Goal: Task Accomplishment & Management: Manage account settings

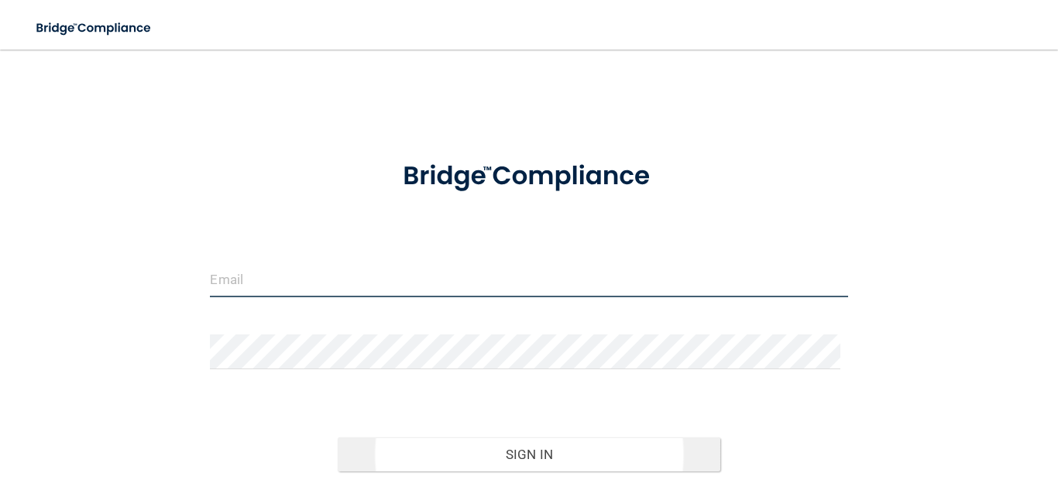
type input "[PERSON_NAME][EMAIL_ADDRESS][DOMAIN_NAME]"
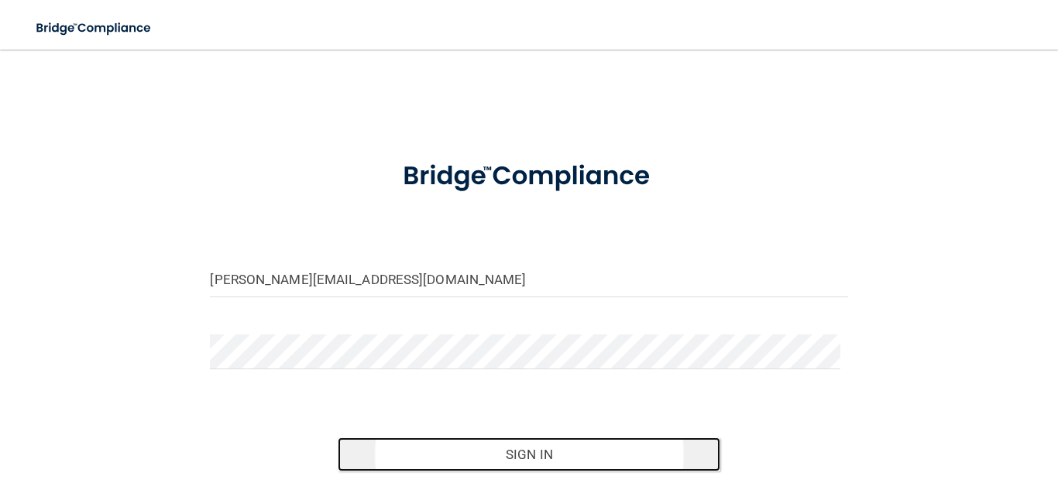
click at [621, 442] on button "Sign In" at bounding box center [529, 454] width 383 height 34
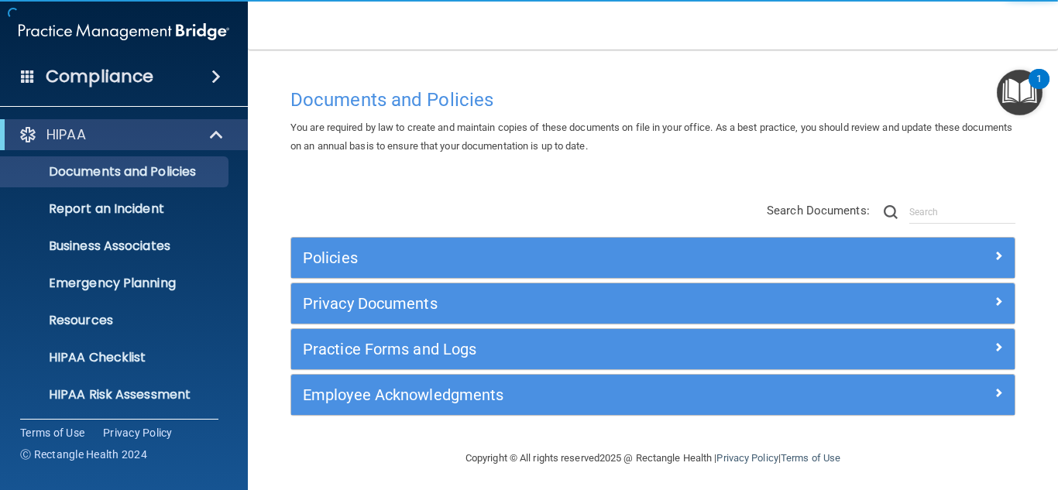
click at [222, 148] on div "HIPAA" at bounding box center [124, 134] width 248 height 31
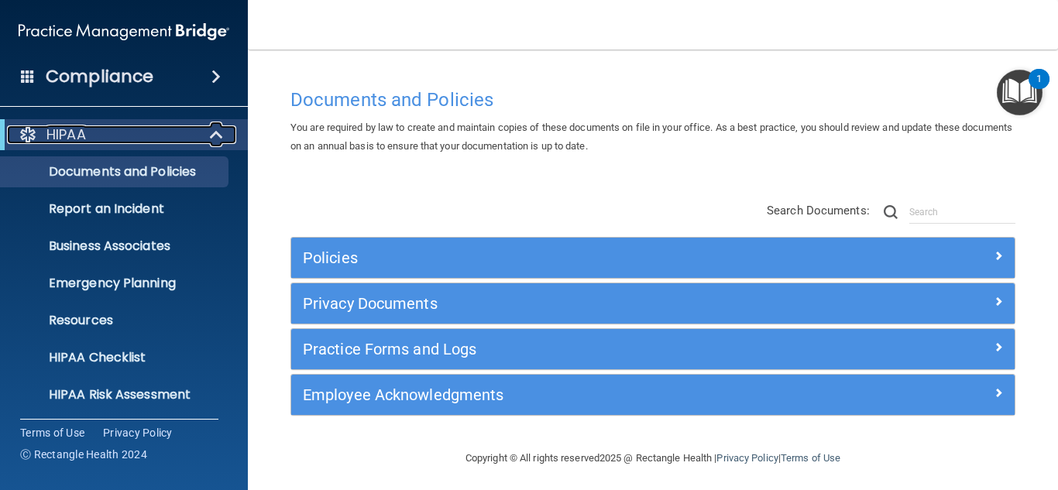
click at [219, 140] on span at bounding box center [217, 134] width 13 height 19
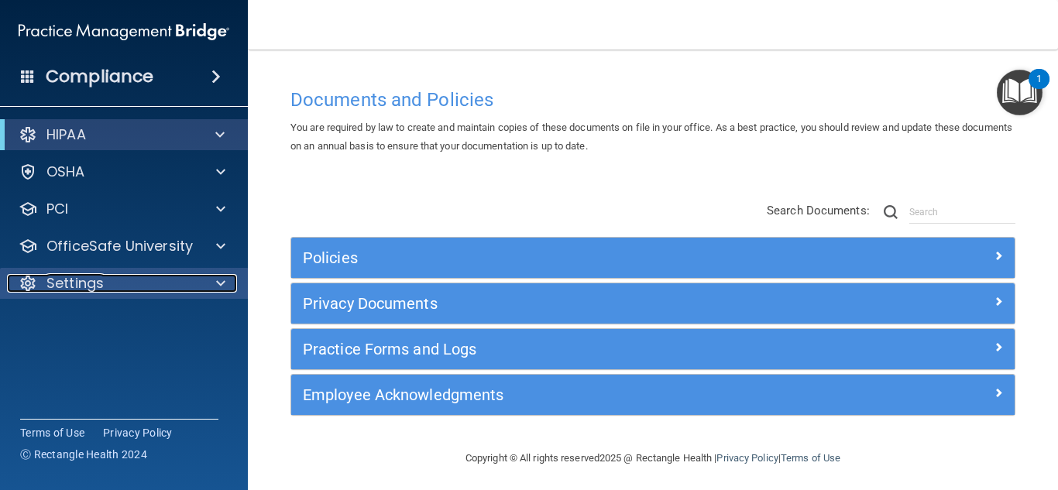
click at [214, 282] on div at bounding box center [218, 283] width 39 height 19
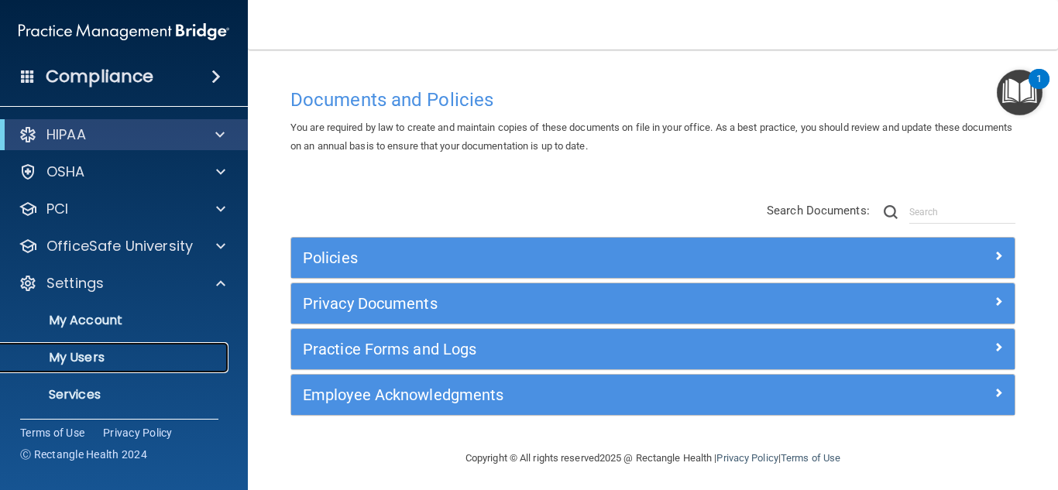
click at [187, 371] on link "My Users" at bounding box center [107, 357] width 244 height 31
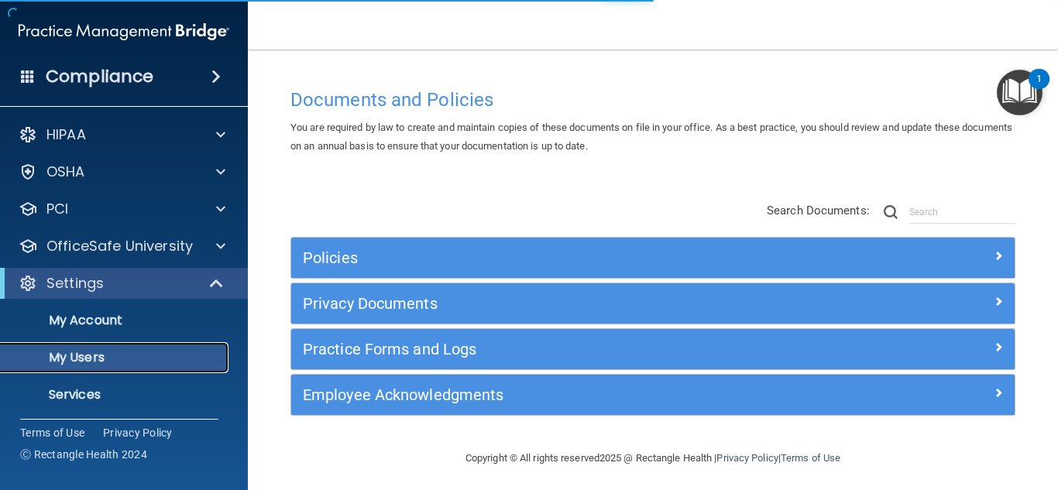
select select "20"
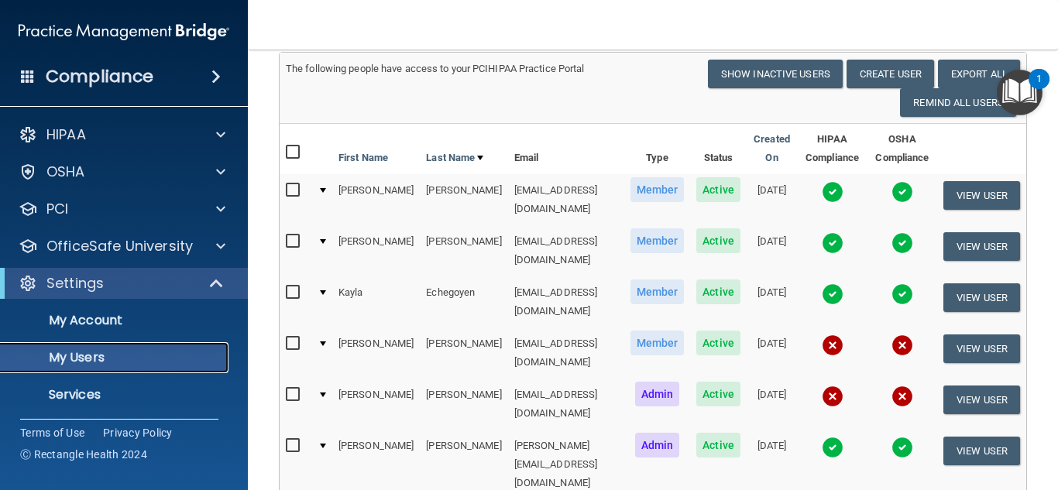
scroll to position [129, 0]
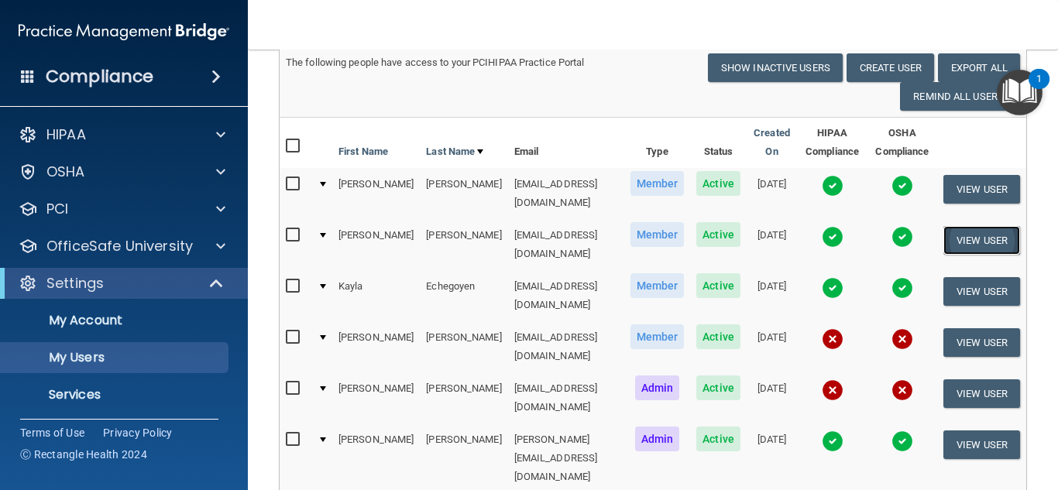
click at [983, 231] on button "View User" at bounding box center [981, 240] width 77 height 29
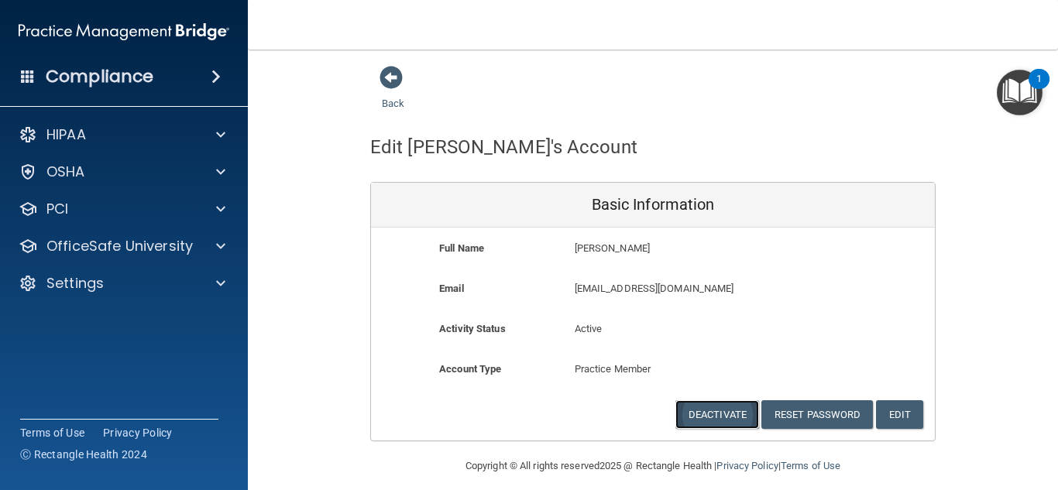
click at [722, 415] on button "Deactivate" at bounding box center [717, 414] width 84 height 29
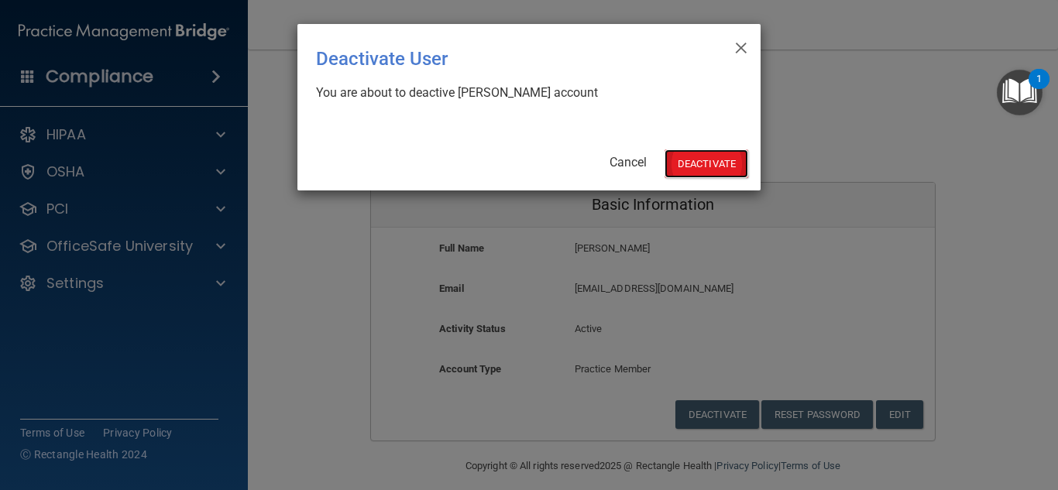
click at [696, 169] on button "Deactivate" at bounding box center [706, 163] width 84 height 29
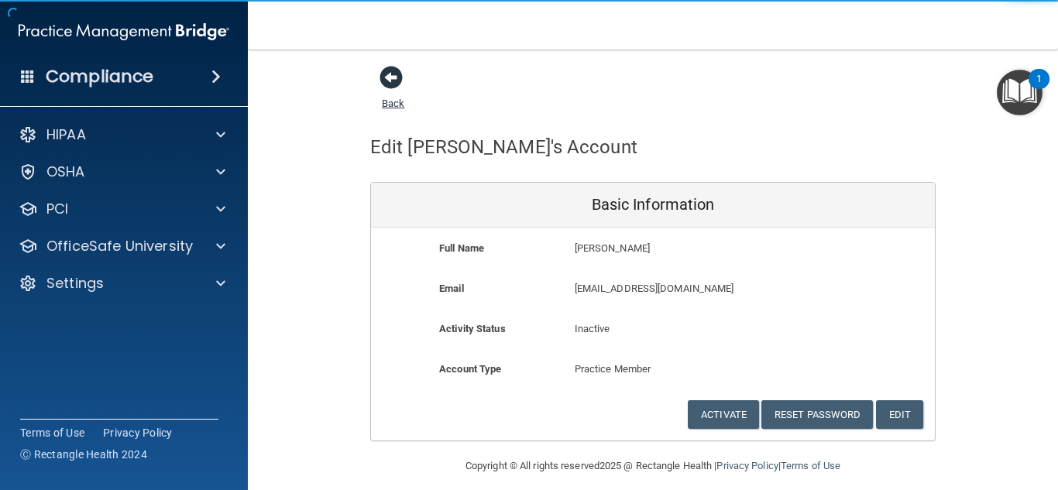
click at [385, 73] on span at bounding box center [390, 77] width 23 height 23
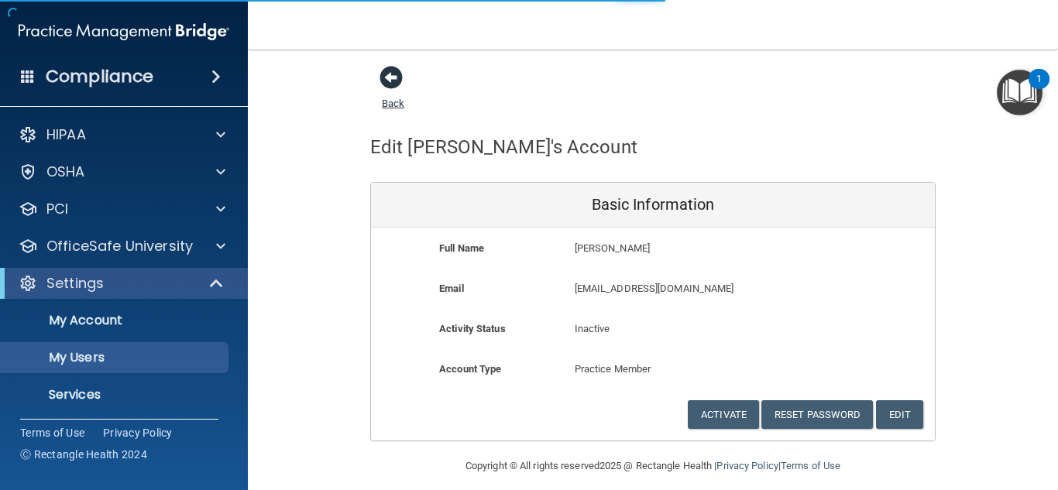
select select "20"
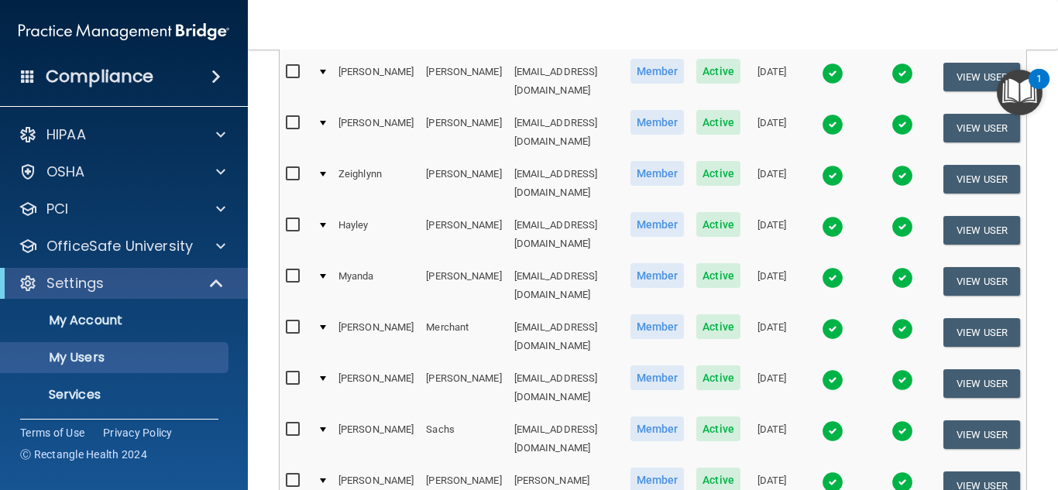
scroll to position [527, 0]
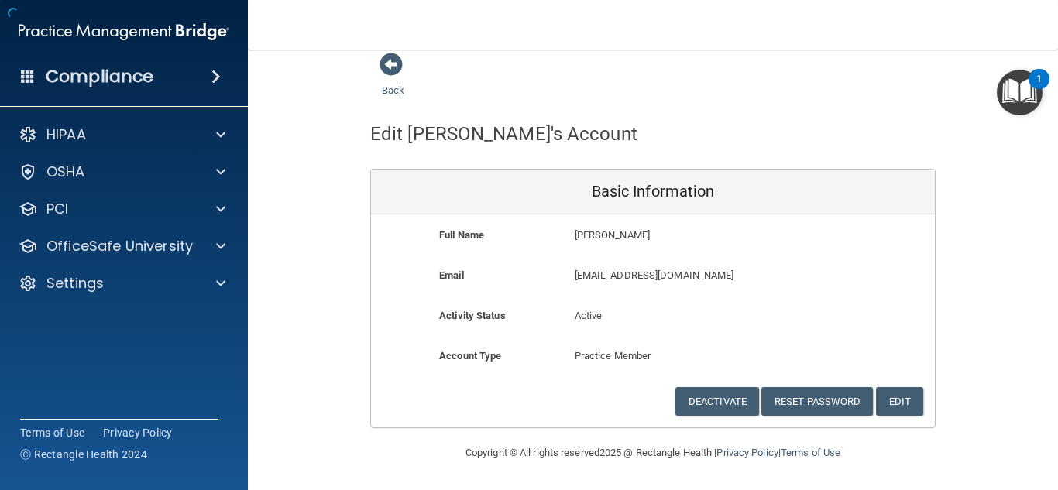
scroll to position [13, 0]
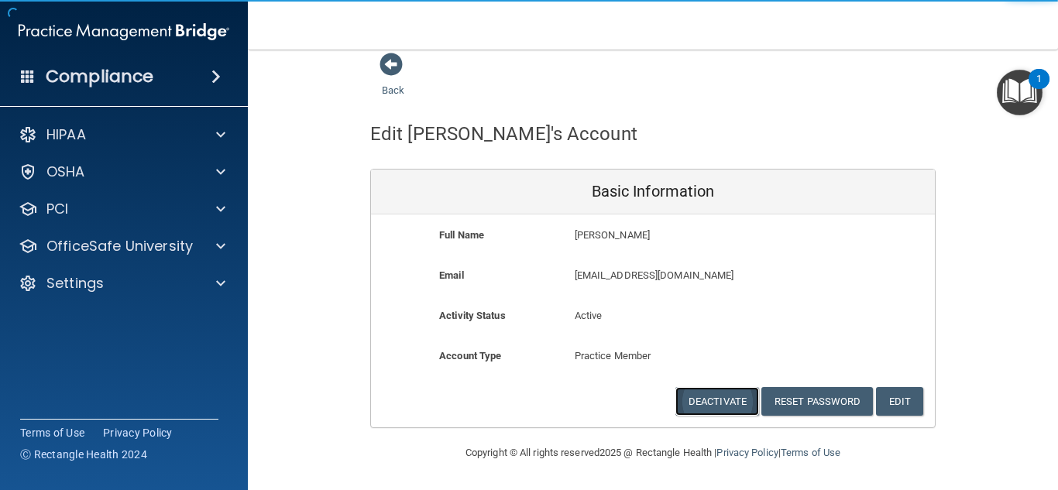
click at [716, 392] on button "Deactivate" at bounding box center [717, 401] width 84 height 29
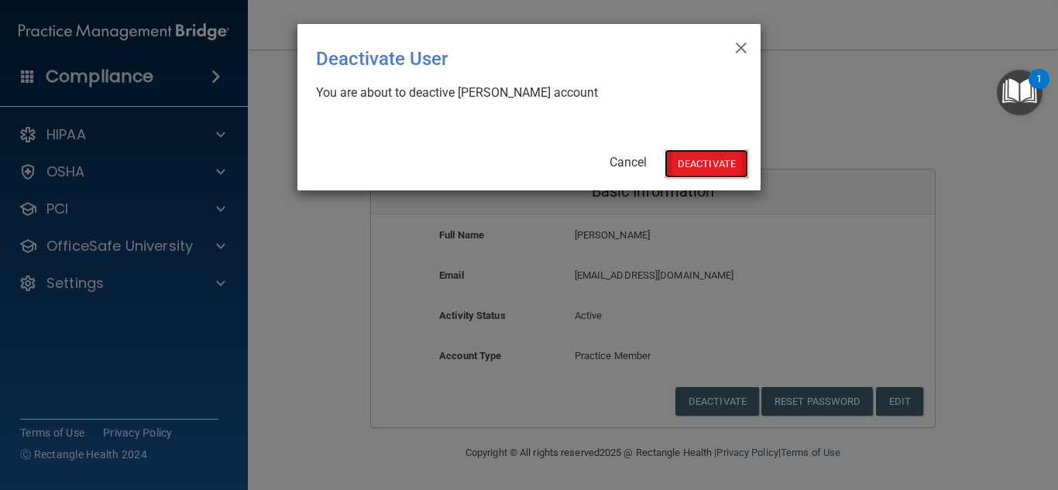
click at [726, 156] on button "Deactivate" at bounding box center [706, 163] width 84 height 29
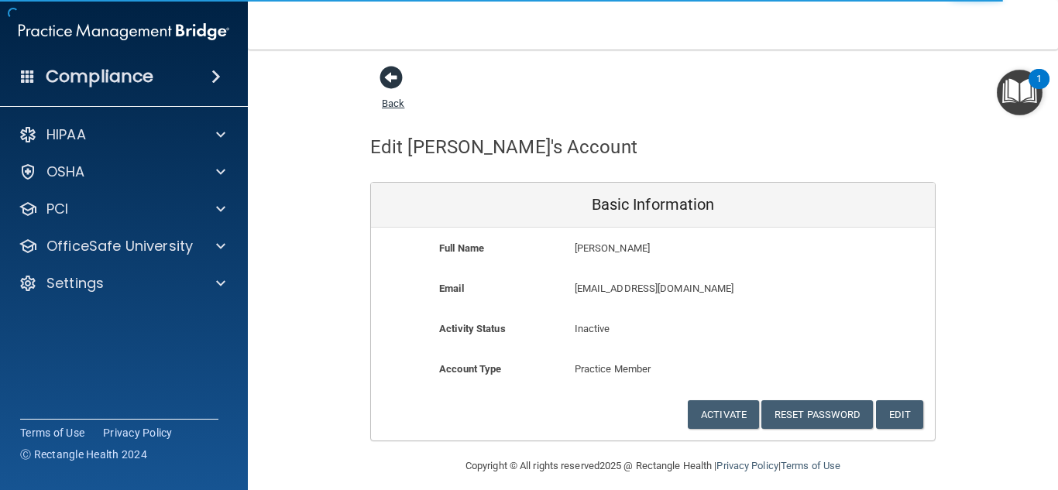
click at [386, 71] on span at bounding box center [390, 77] width 23 height 23
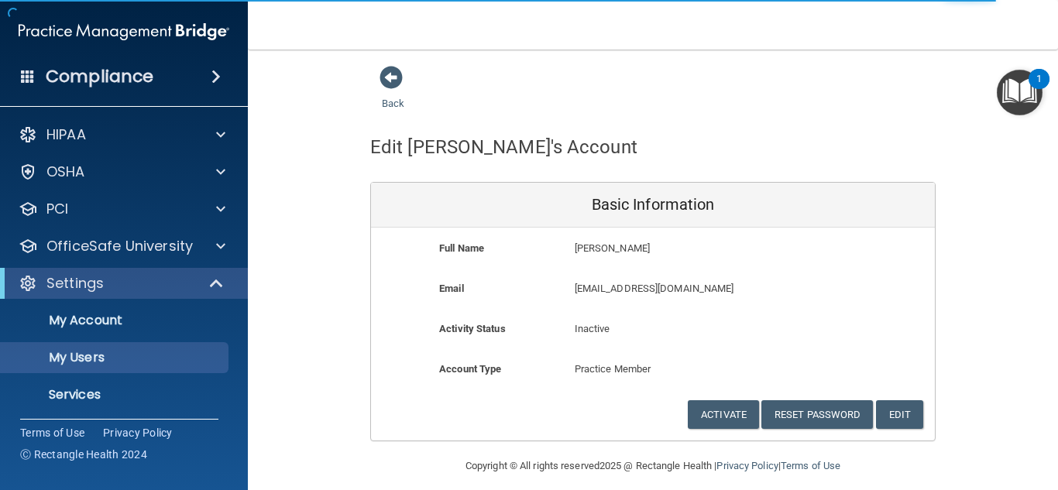
select select "20"
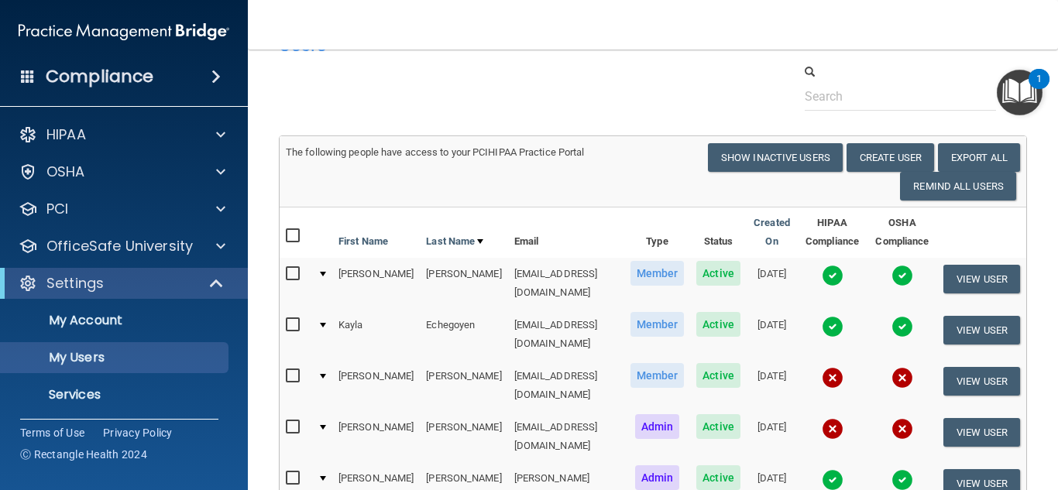
scroll to position [23, 0]
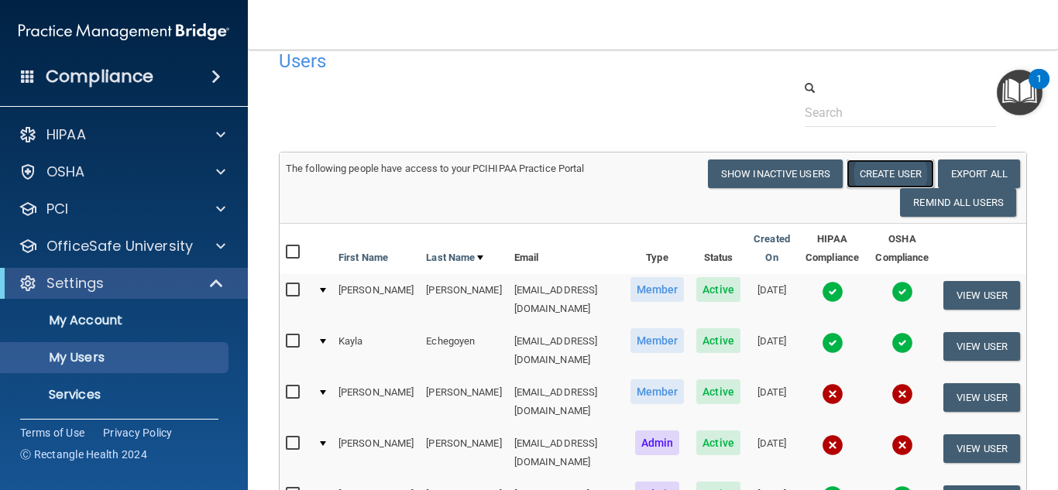
click at [878, 169] on button "Create User" at bounding box center [889, 174] width 87 height 29
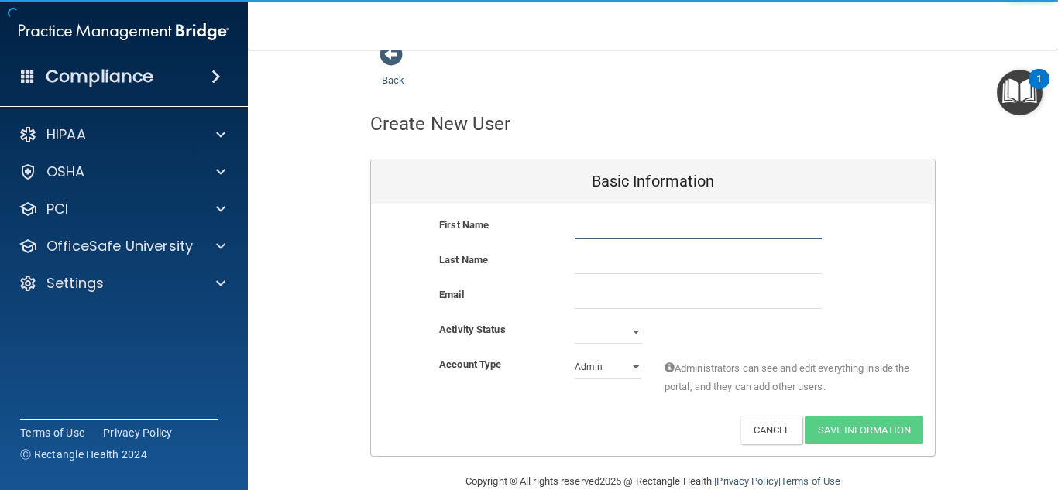
click at [620, 235] on input "text" at bounding box center [698, 227] width 247 height 23
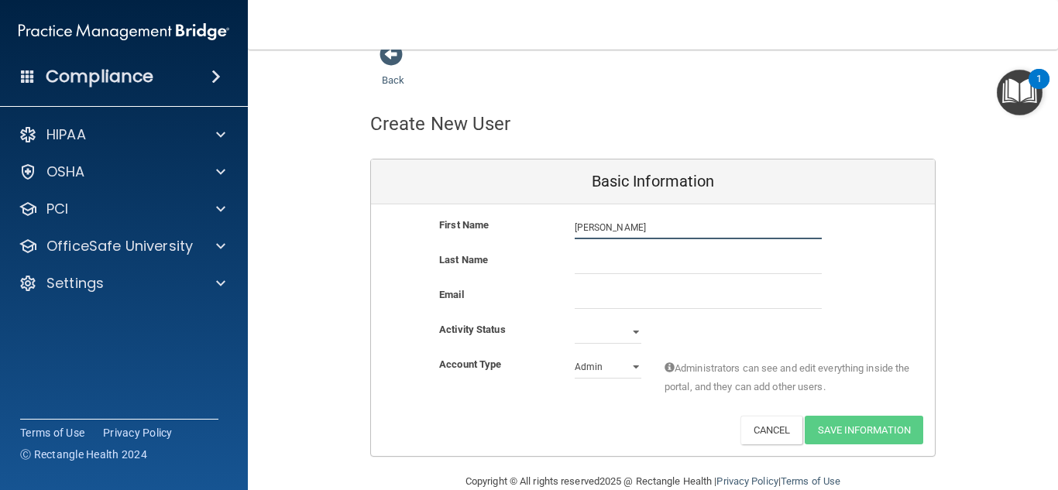
type input "Amie"
click at [617, 268] on input "text" at bounding box center [698, 262] width 247 height 23
type input "Turner"
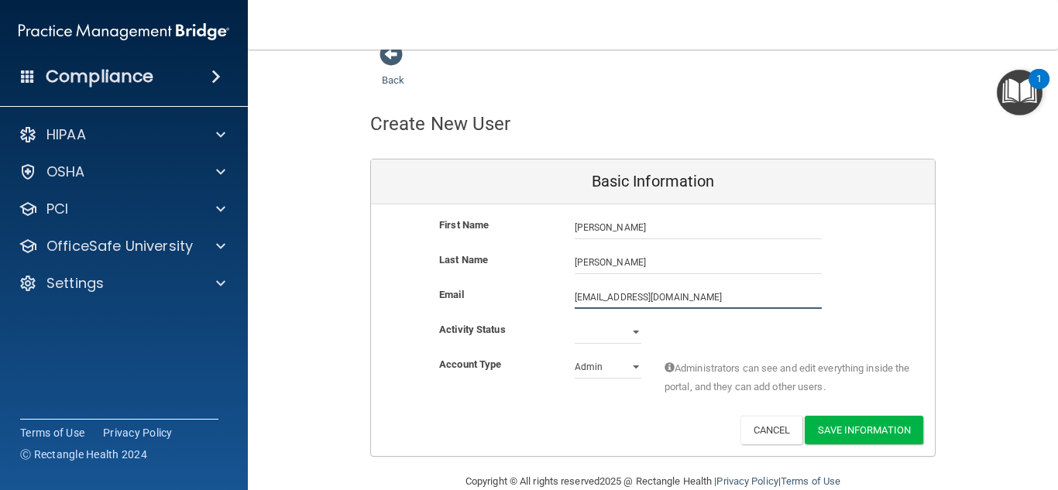
type input "awarner91207@yahoo.com"
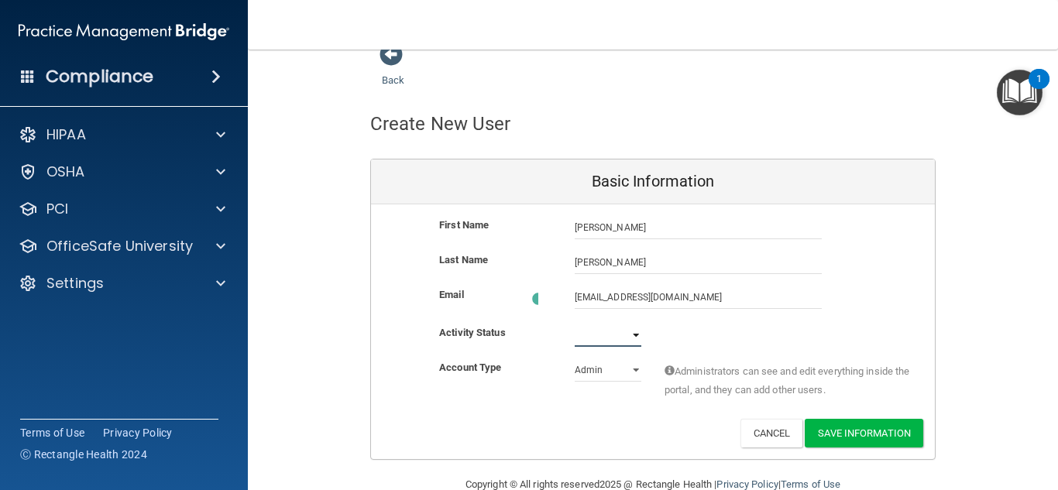
click at [630, 331] on select "Active Inactive" at bounding box center [608, 335] width 67 height 23
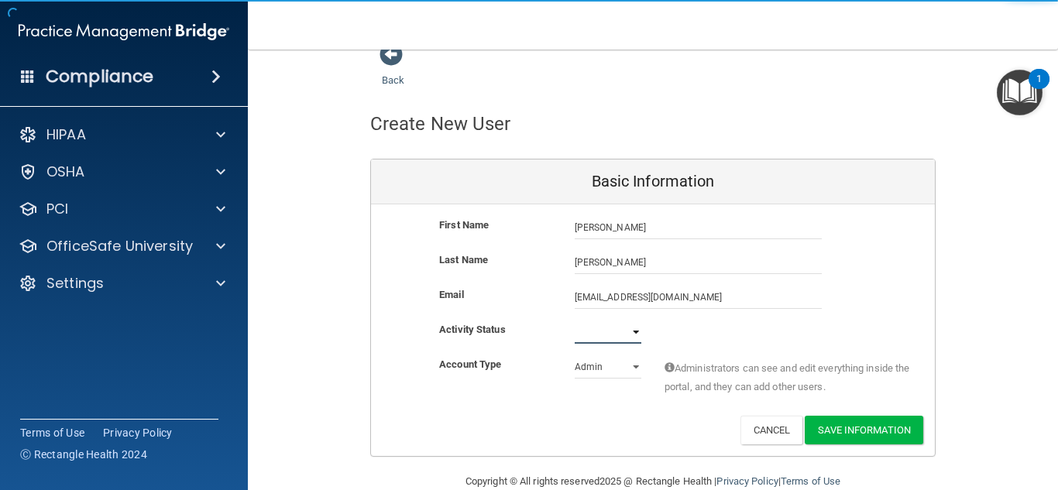
select select "active"
click at [575, 321] on select "Active Inactive" at bounding box center [608, 332] width 67 height 23
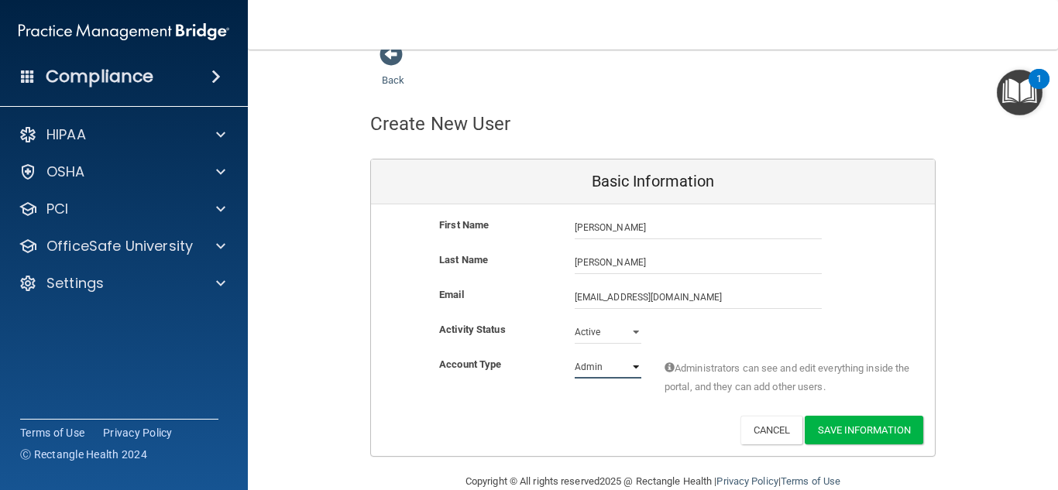
click at [627, 367] on select "Admin Member" at bounding box center [608, 366] width 67 height 23
select select "practice_member"
click at [575, 355] on select "Admin Member" at bounding box center [608, 366] width 67 height 23
click at [848, 431] on button "Save Information" at bounding box center [864, 430] width 118 height 29
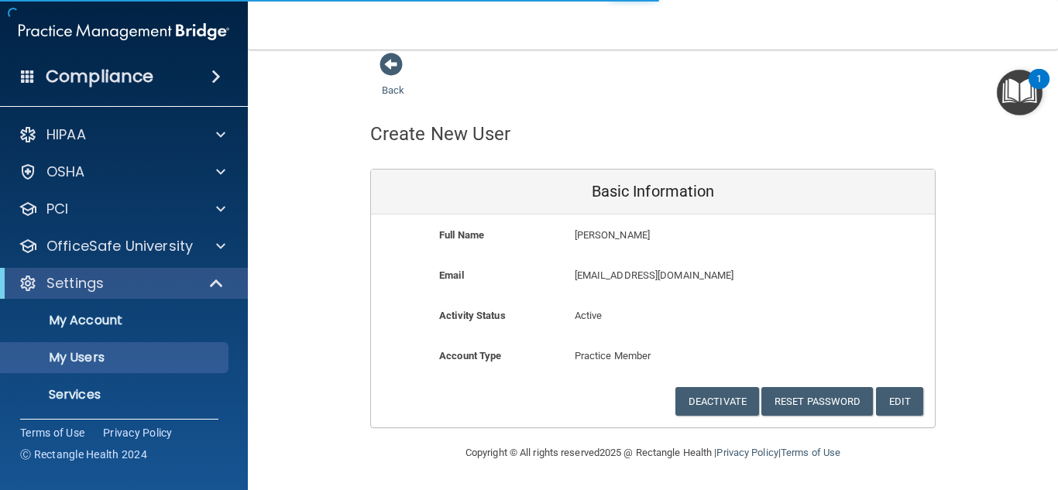
select select "20"
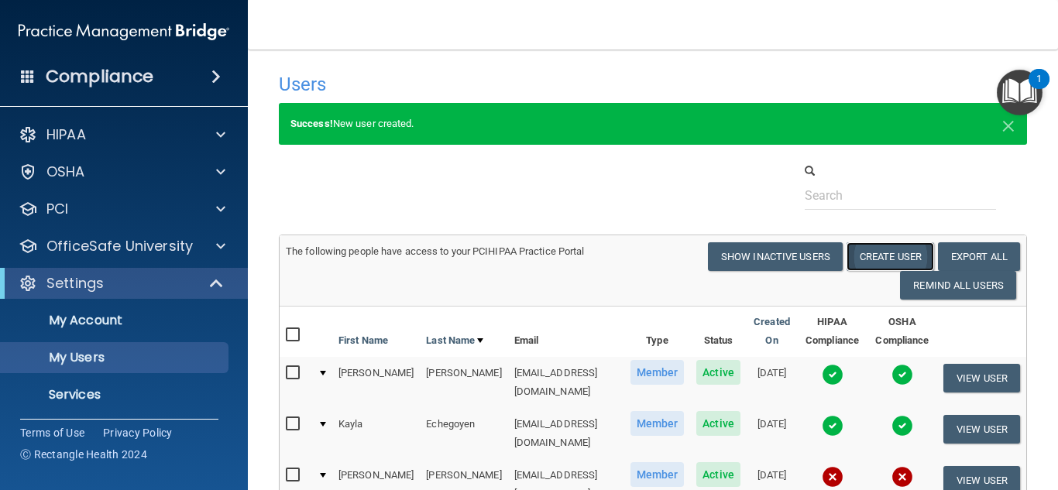
click at [882, 252] on button "Create User" at bounding box center [889, 256] width 87 height 29
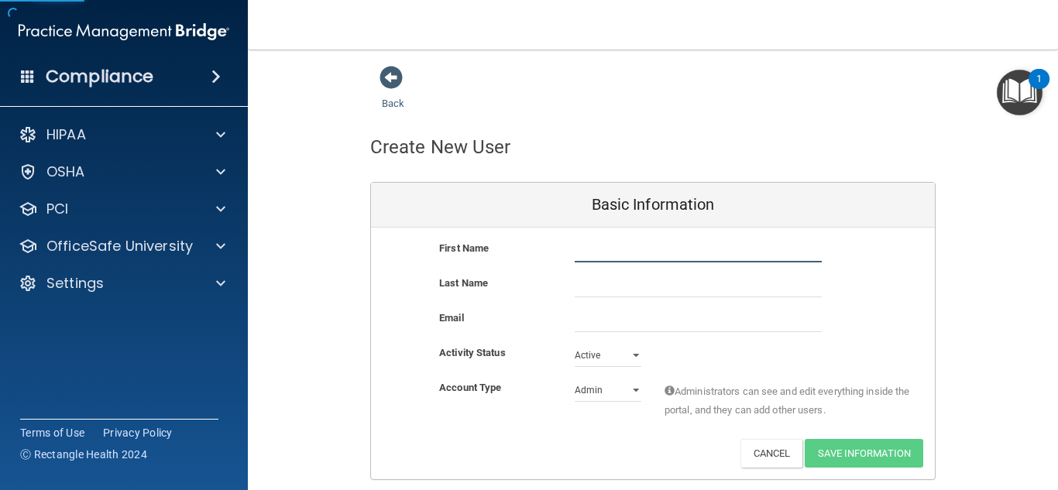
click at [674, 259] on input "text" at bounding box center [698, 250] width 247 height 23
type input "Sharnique"
type input "Alfrido"
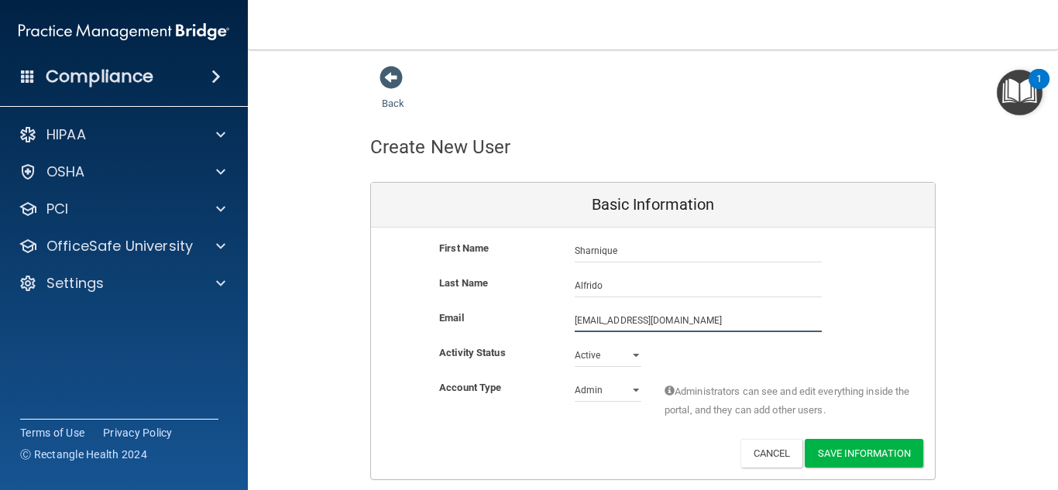
type input "salfrido15@gmail.com"
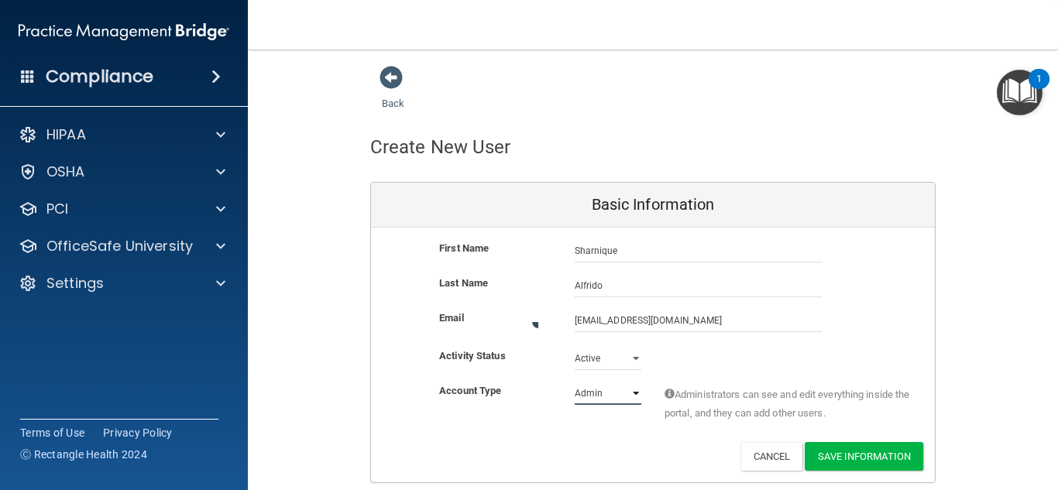
click at [624, 395] on select "Admin Member" at bounding box center [608, 393] width 67 height 23
select select "practice_member"
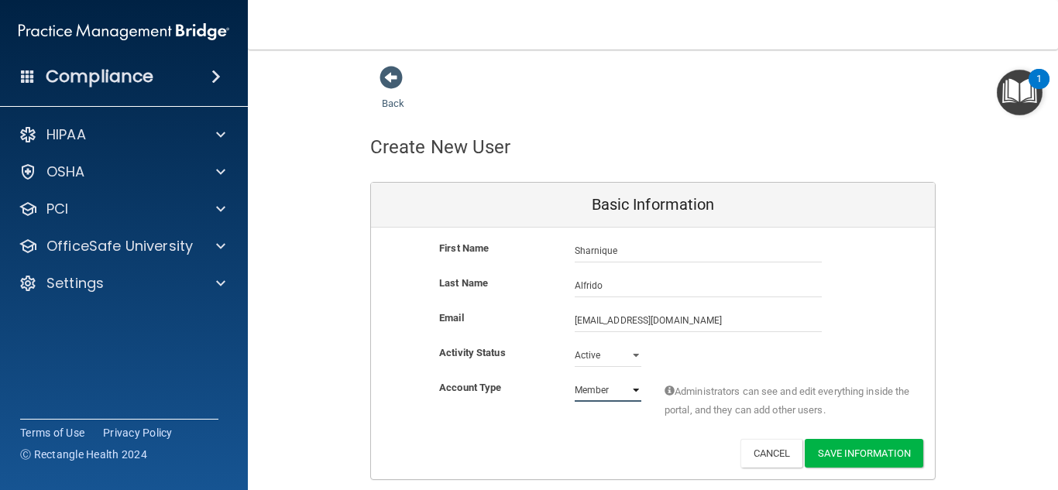
click at [575, 379] on select "Admin Member" at bounding box center [608, 390] width 67 height 23
click at [870, 451] on button "Save Information" at bounding box center [864, 453] width 118 height 29
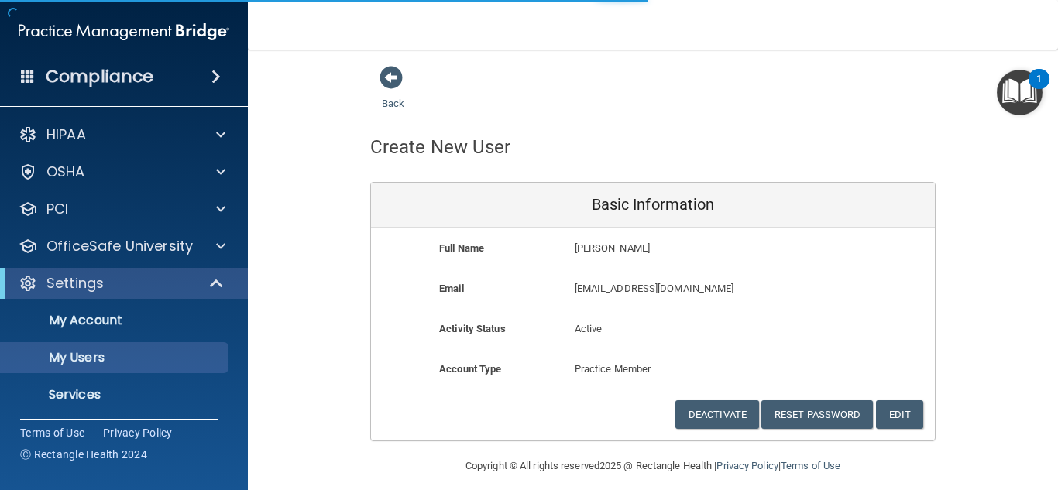
select select "20"
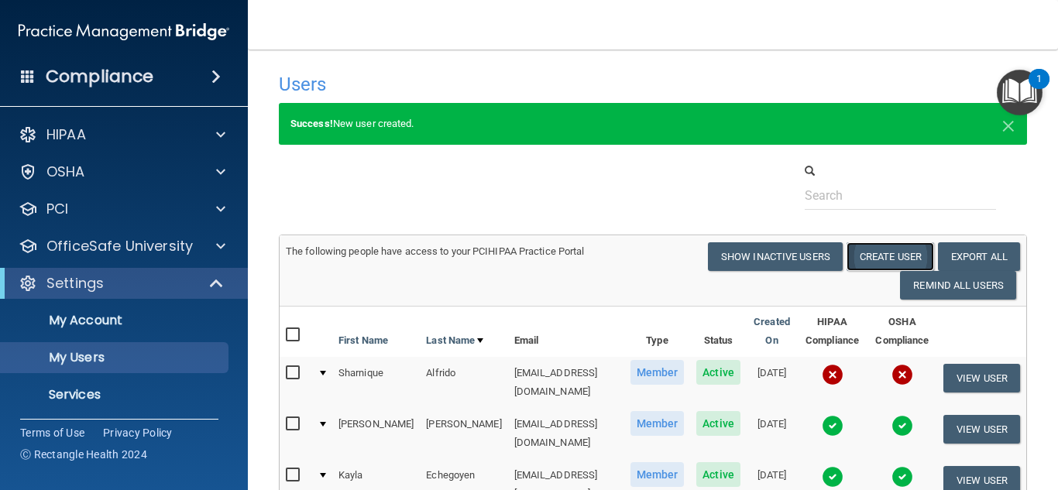
click at [880, 252] on button "Create User" at bounding box center [889, 256] width 87 height 29
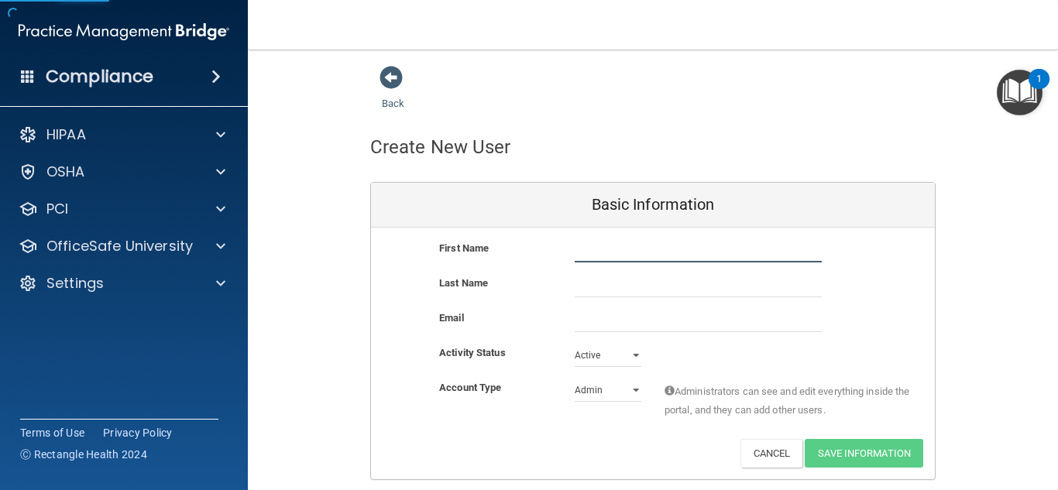
click at [627, 256] on input "text" at bounding box center [698, 250] width 247 height 23
type input "Jessica"
type input "N"
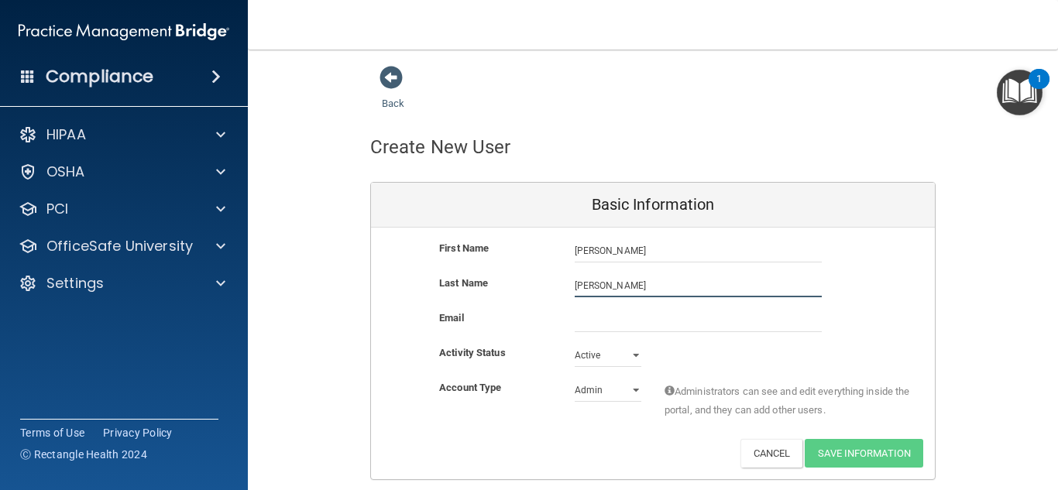
type input "Morgan"
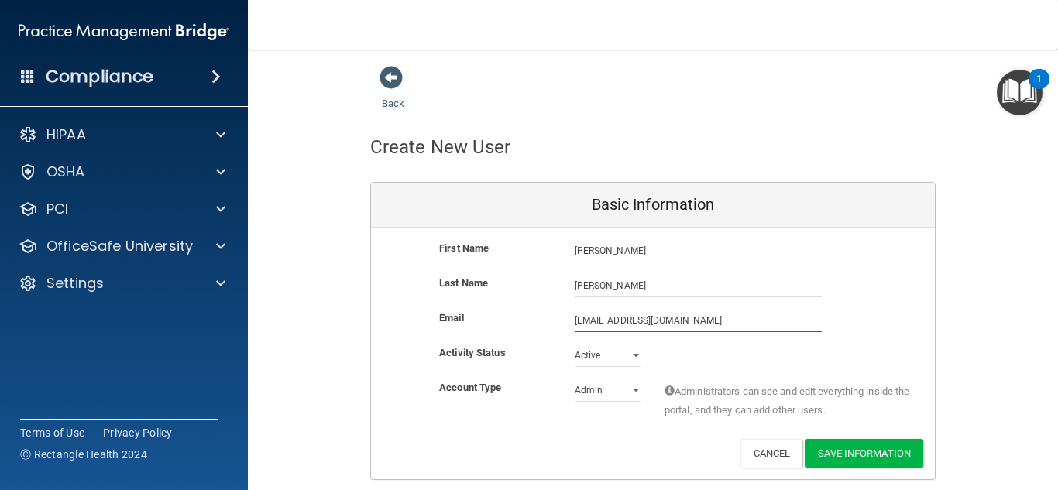
type input "jhhsgurl05@yahoo.com"
click at [630, 389] on select "Admin Member" at bounding box center [608, 390] width 67 height 23
select select "practice_member"
click at [575, 379] on select "Admin Member" at bounding box center [608, 390] width 67 height 23
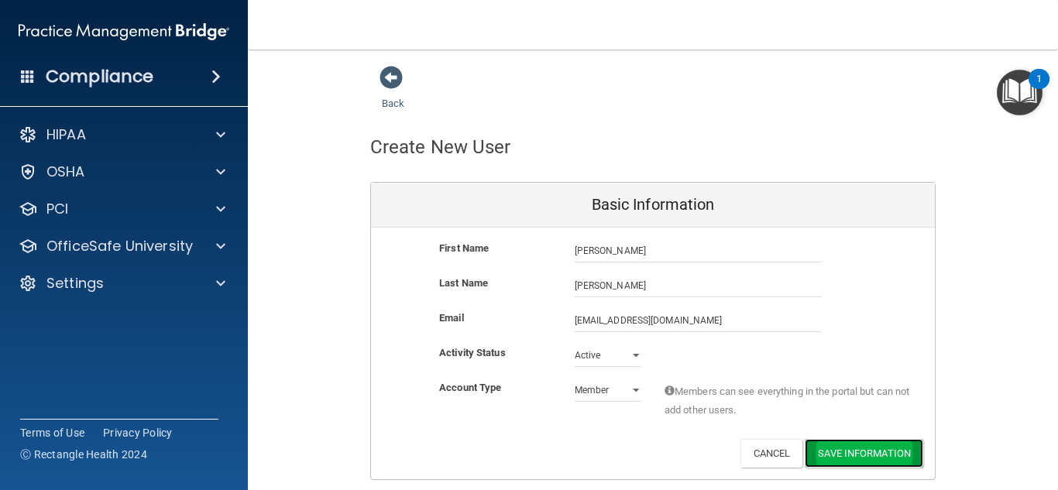
click at [864, 459] on button "Save Information" at bounding box center [864, 453] width 118 height 29
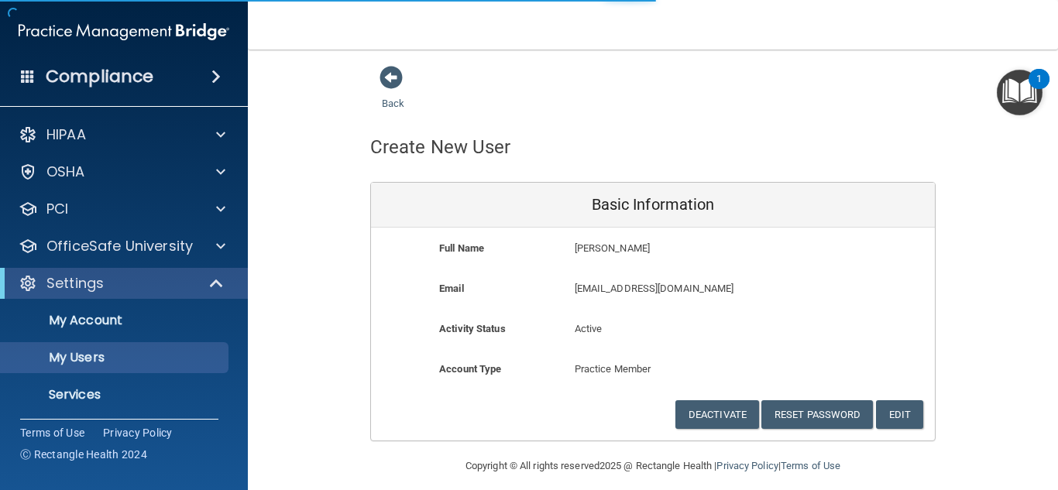
select select "20"
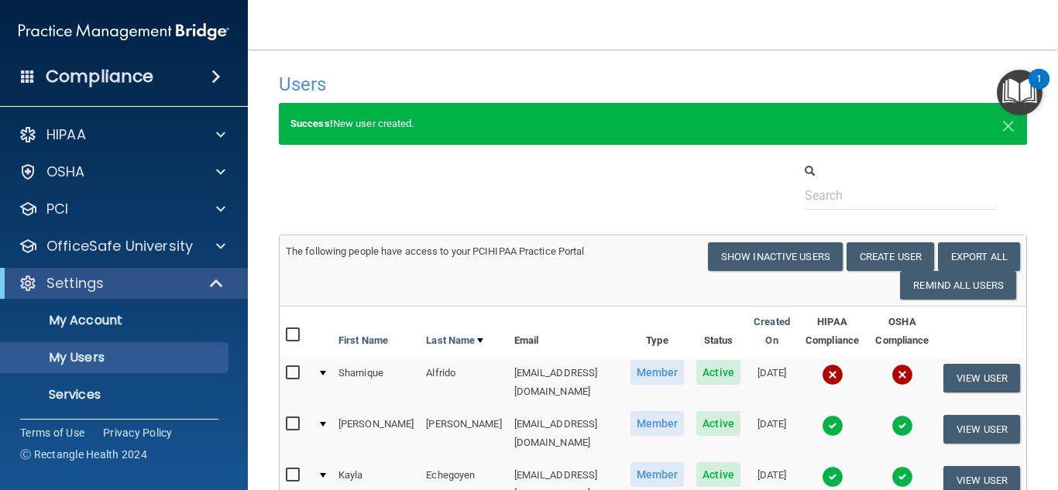
click at [293, 377] on input "checkbox" at bounding box center [295, 373] width 18 height 12
checkbox input "true"
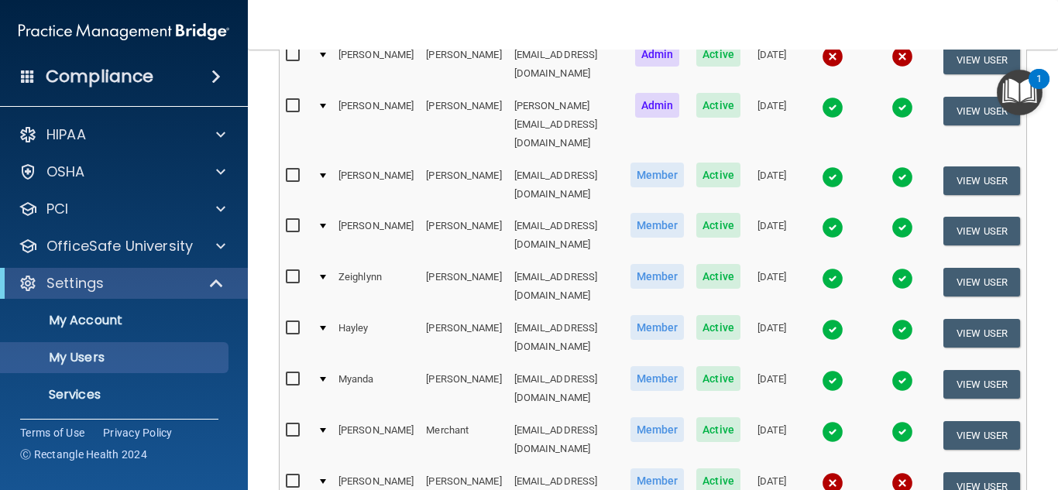
scroll to position [506, 0]
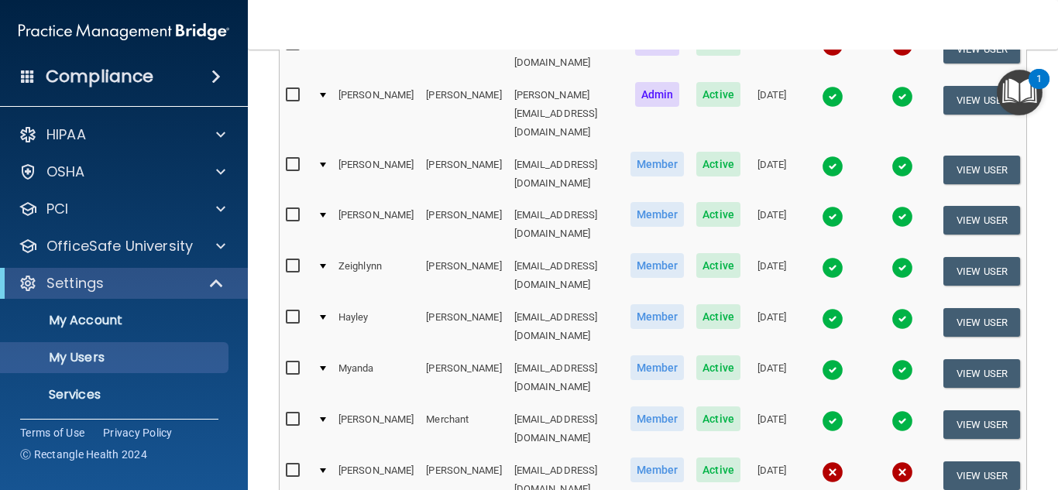
click at [297, 465] on input "checkbox" at bounding box center [295, 471] width 18 height 12
checkbox input "true"
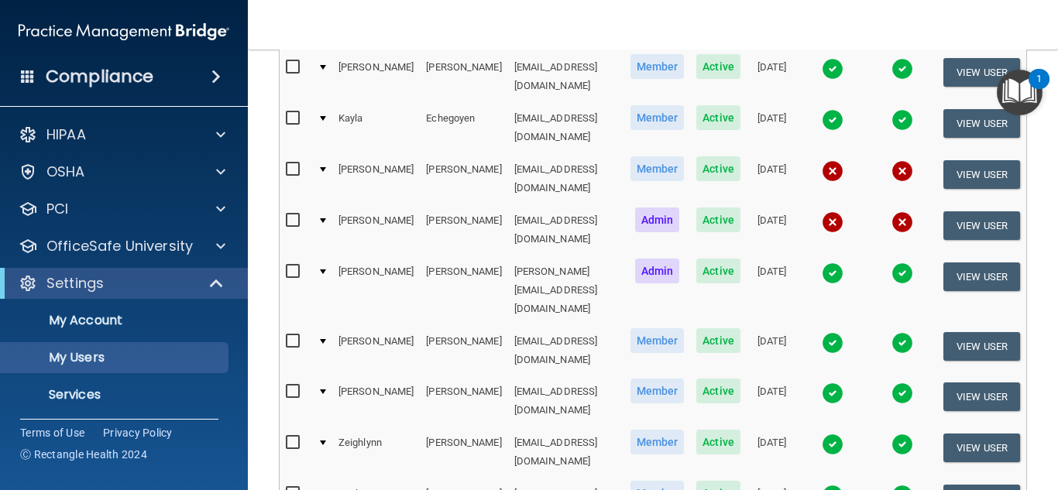
scroll to position [325, 0]
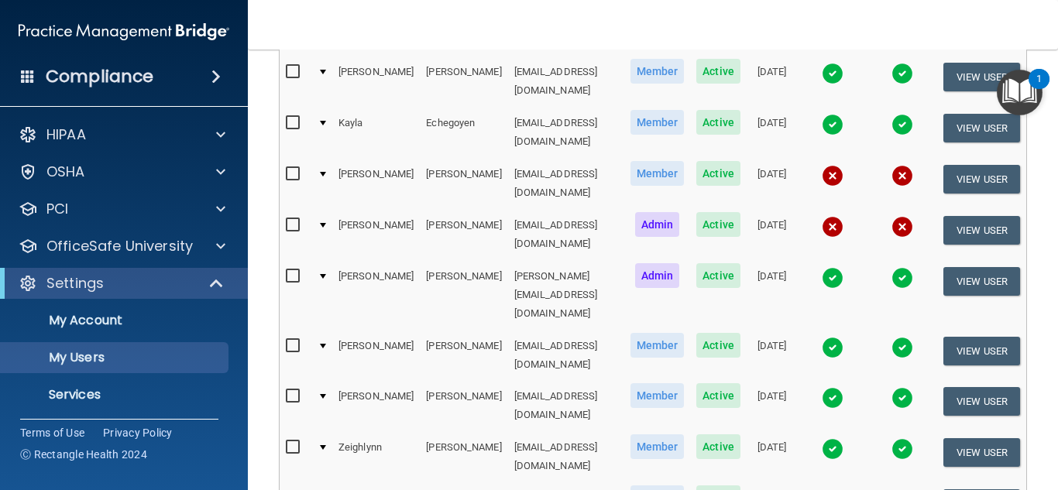
click at [291, 168] on input "checkbox" at bounding box center [295, 174] width 18 height 12
checkbox input "true"
click at [292, 219] on input "checkbox" at bounding box center [295, 225] width 18 height 12
checkbox input "true"
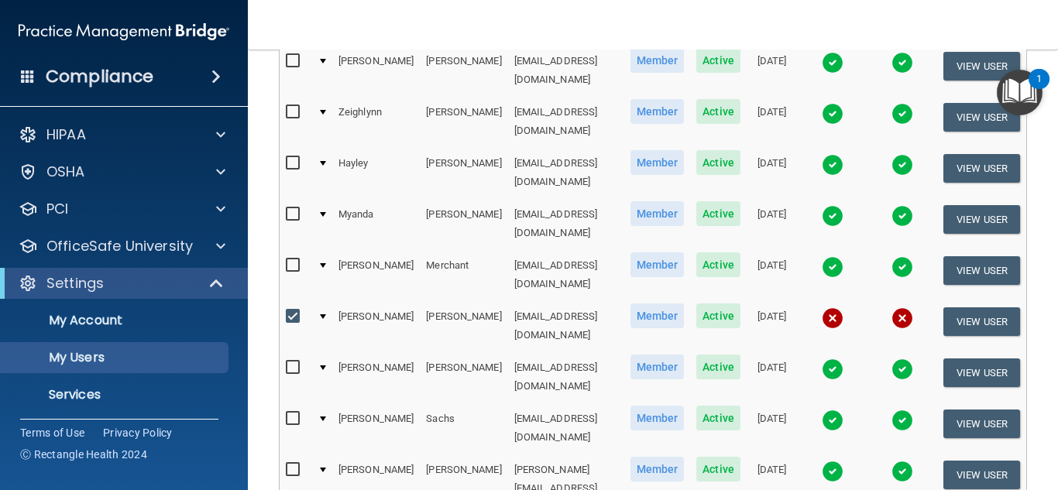
scroll to position [663, 0]
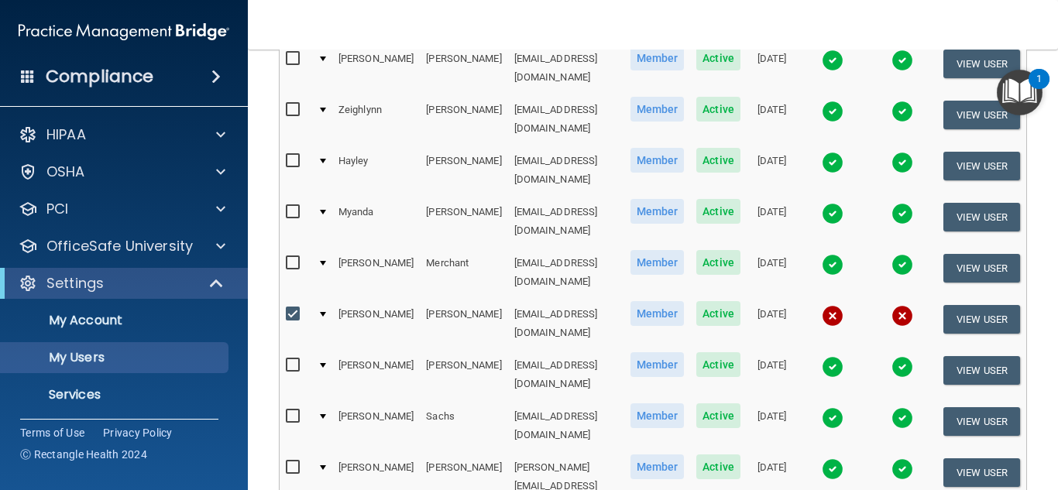
checkbox input "true"
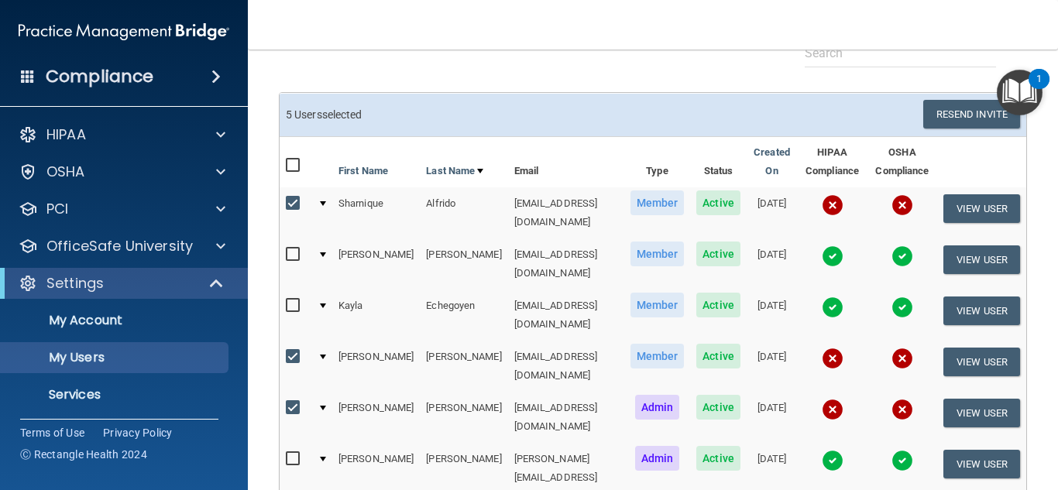
scroll to position [95, 0]
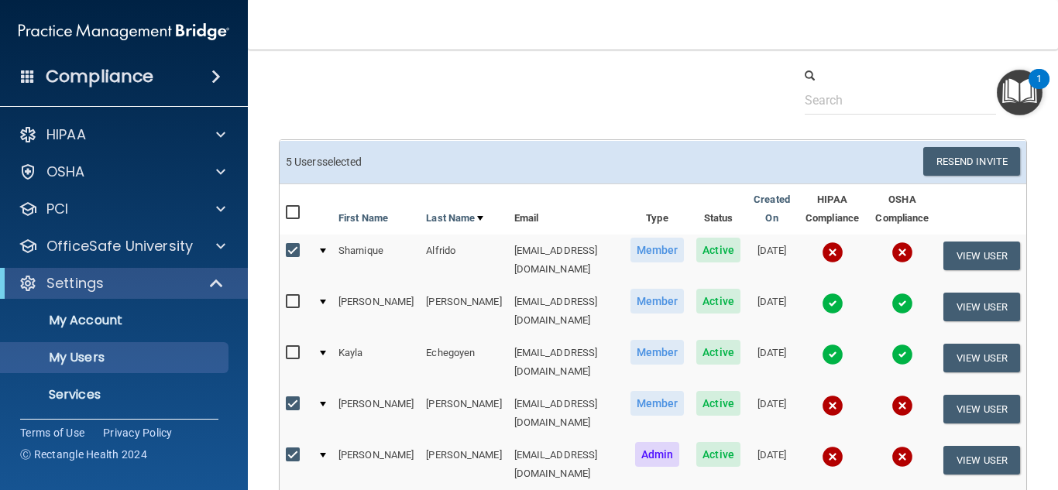
click at [1036, 171] on main "Users Success! New user created. × Error! The user couldn't be created. × Succe…" at bounding box center [653, 270] width 810 height 441
click at [979, 156] on button "Resend Invite" at bounding box center [971, 161] width 97 height 29
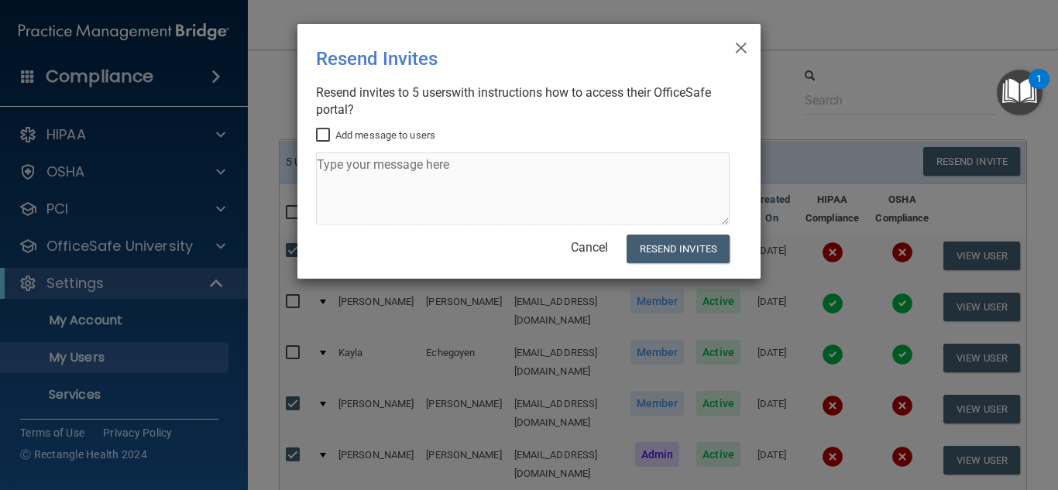
click at [326, 131] on input "Add message to users" at bounding box center [325, 135] width 18 height 12
checkbox input "true"
click at [317, 161] on textarea at bounding box center [522, 189] width 413 height 73
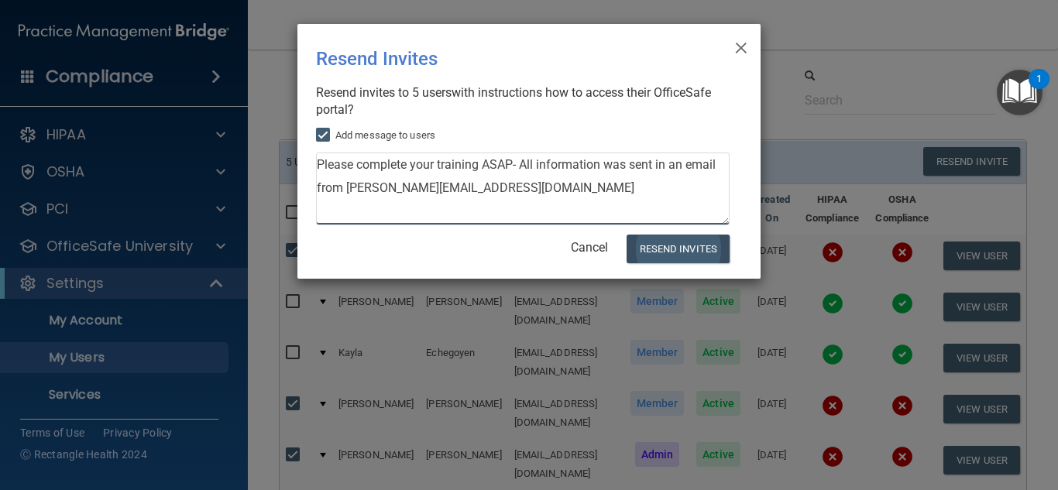
type textarea "Please complete your training ASAP- All information was sent in an email from a…"
click at [689, 252] on button "Resend Invites" at bounding box center [677, 249] width 103 height 29
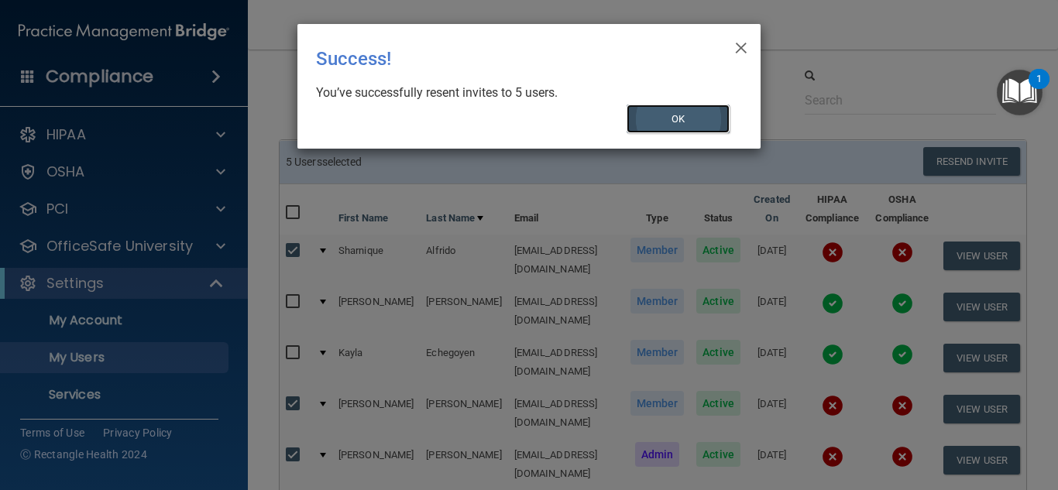
click at [690, 125] on button "OK" at bounding box center [678, 119] width 104 height 29
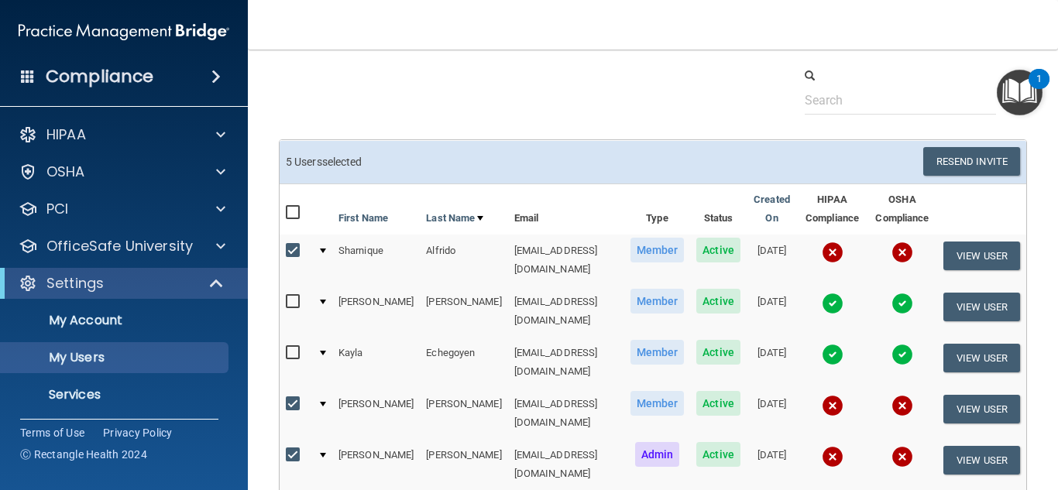
checkbox input "true"
click at [289, 208] on input "checkbox" at bounding box center [295, 213] width 18 height 12
checkbox input "true"
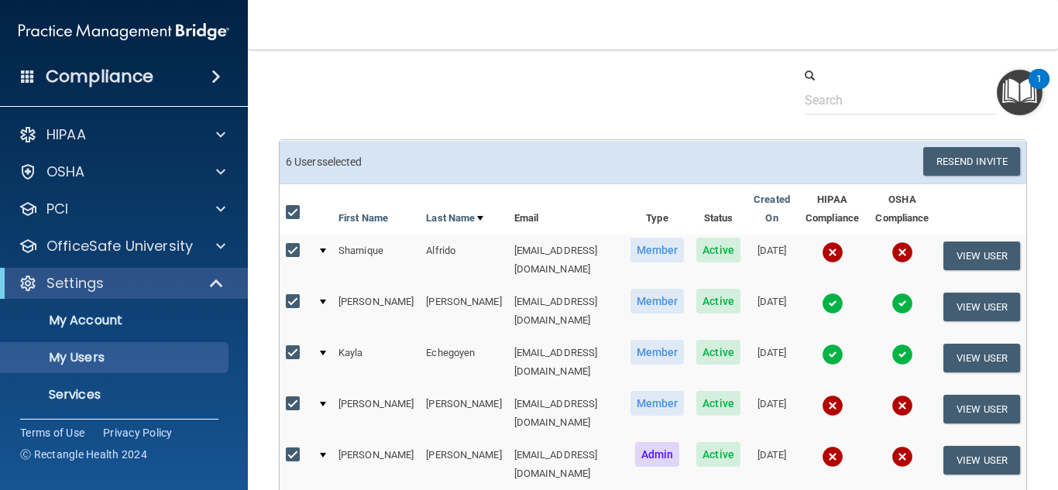
checkbox input "true"
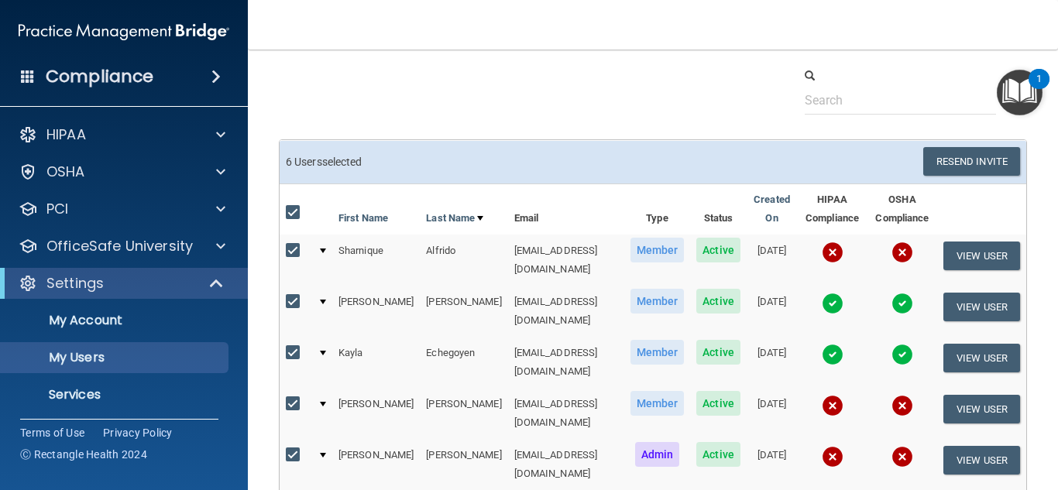
checkbox input "true"
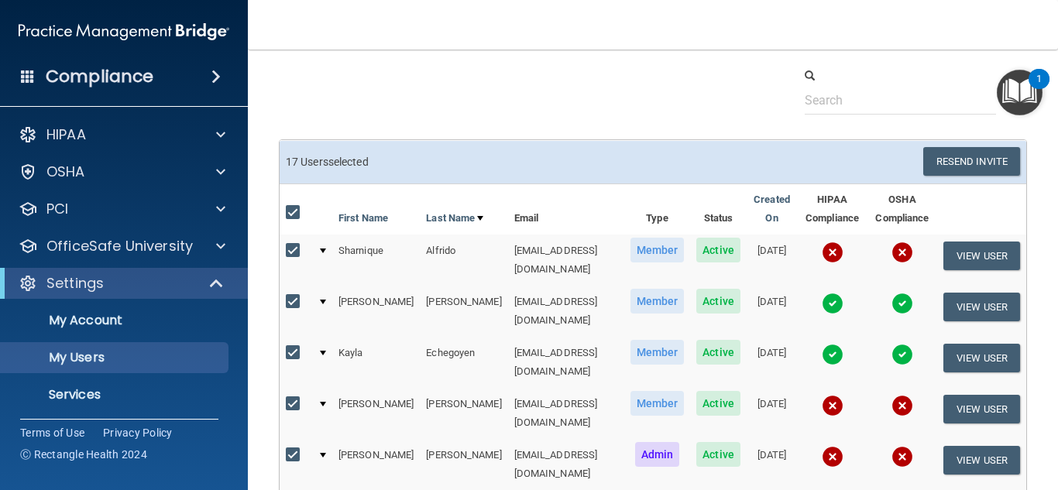
click at [289, 208] on input "checkbox" at bounding box center [295, 213] width 18 height 12
checkbox input "false"
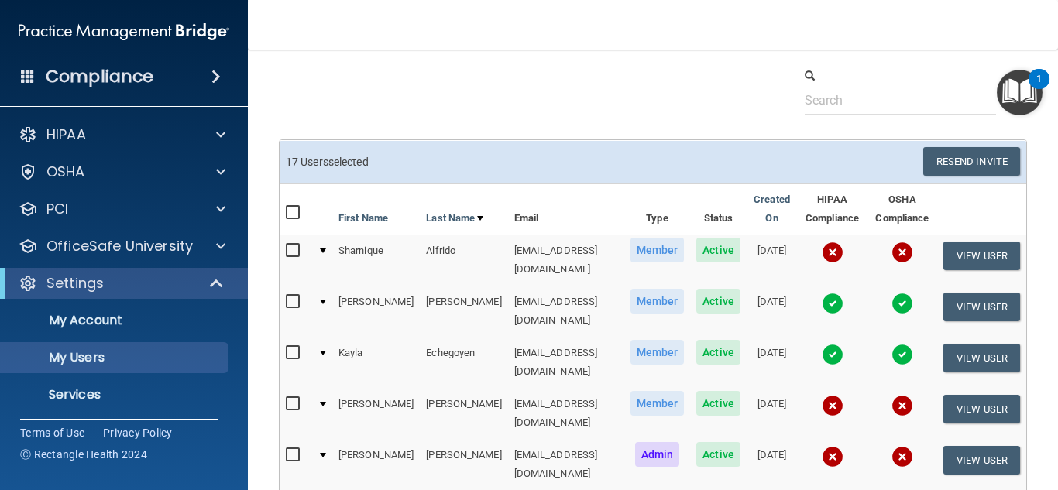
checkbox input "false"
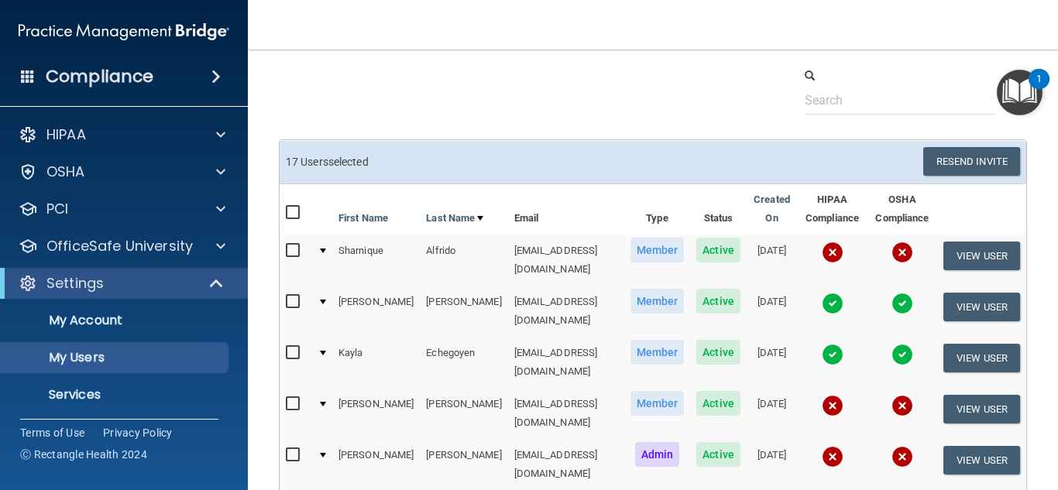
checkbox input "false"
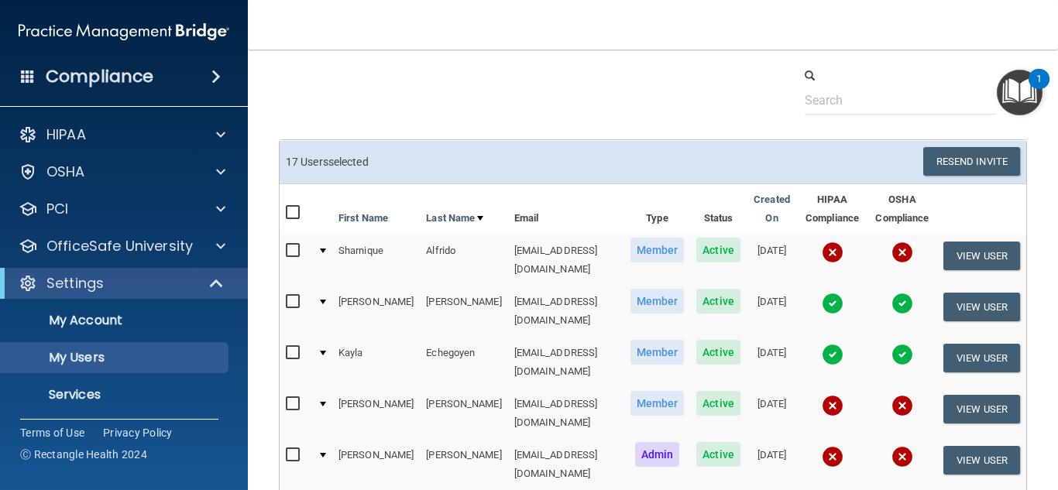
checkbox input "false"
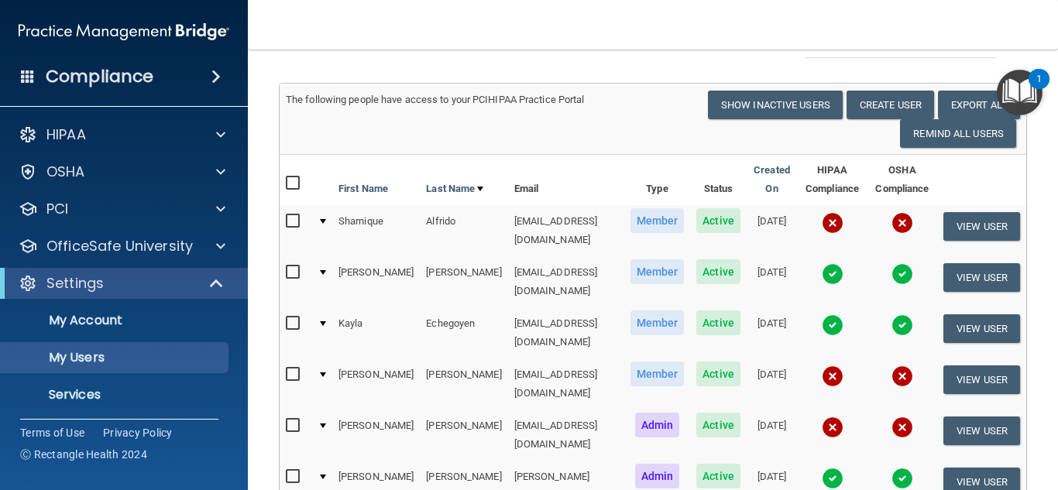
scroll to position [157, 0]
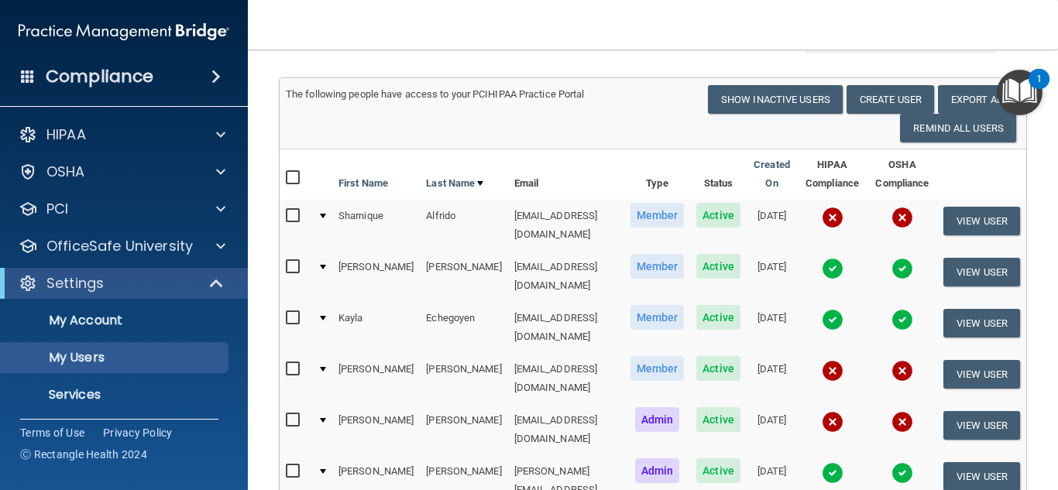
click at [289, 465] on input "checkbox" at bounding box center [295, 471] width 18 height 12
checkbox input "true"
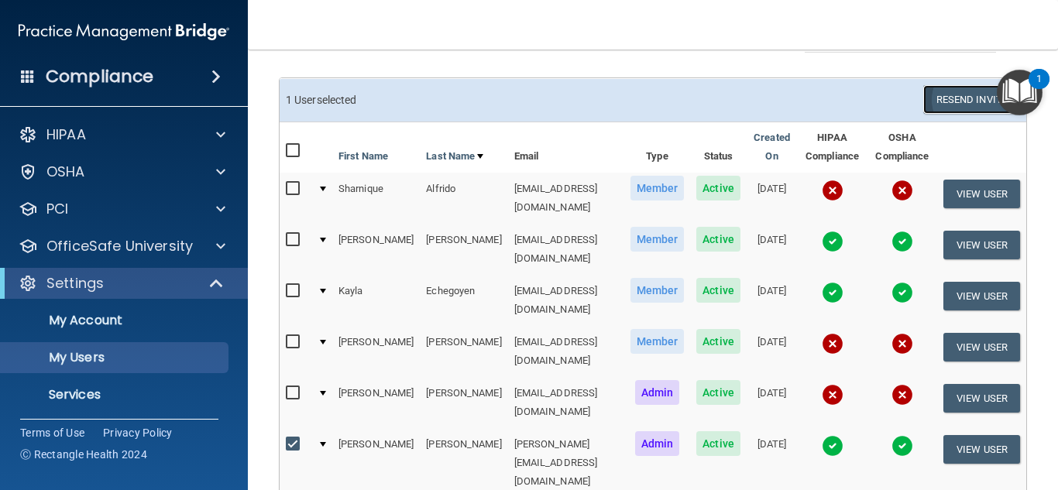
click at [972, 107] on button "Resend Invite" at bounding box center [971, 99] width 97 height 29
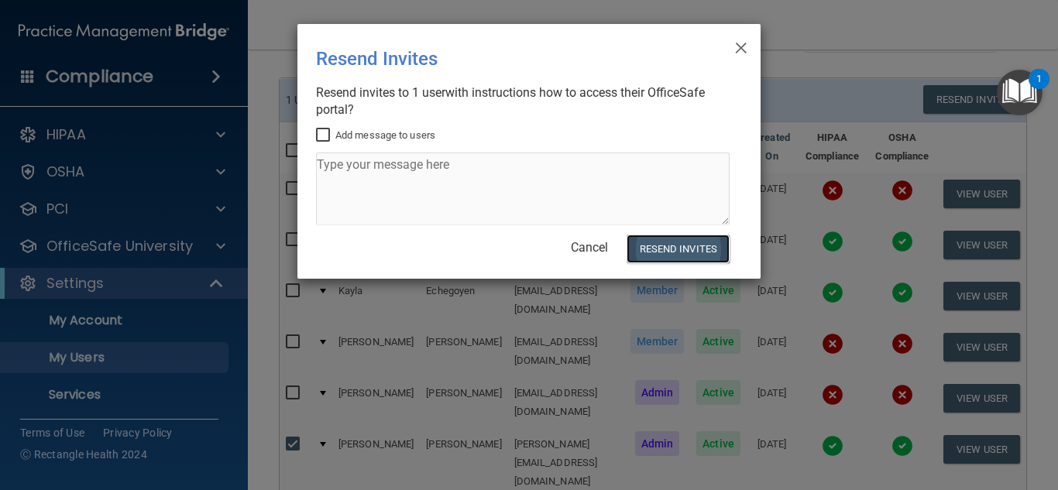
click at [664, 249] on button "Resend Invites" at bounding box center [677, 249] width 103 height 29
click at [742, 50] on span "×" at bounding box center [741, 45] width 14 height 31
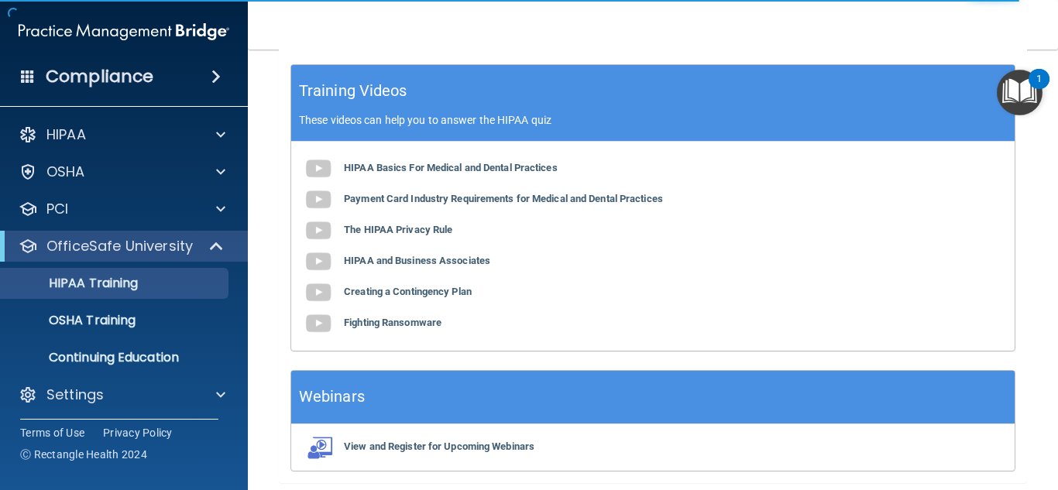
scroll to position [589, 0]
